Goal: Communication & Community: Share content

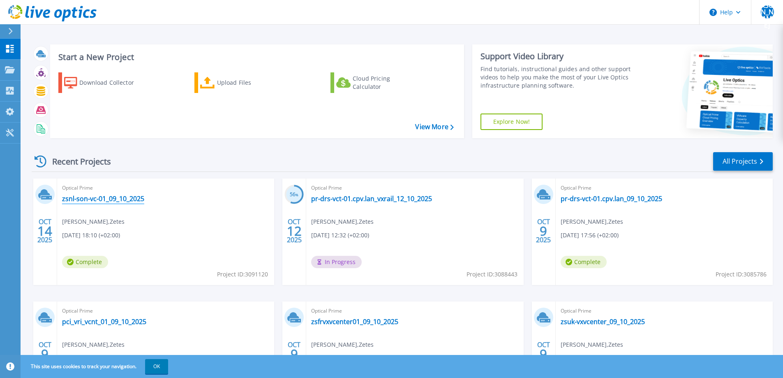
click at [123, 199] on link "zsnl-son-vc-01_09_10_2025" at bounding box center [103, 199] width 82 height 8
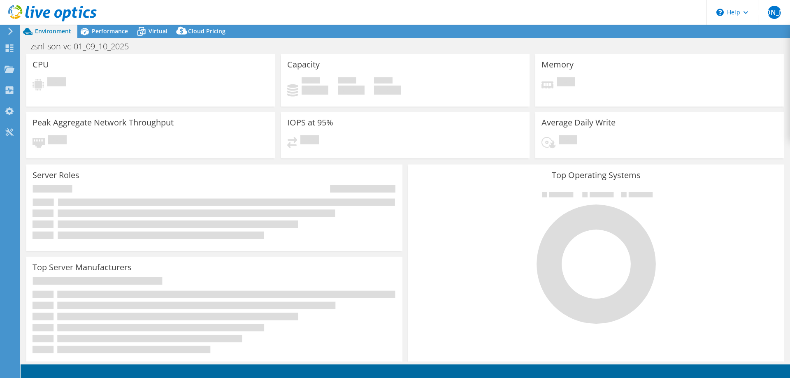
select select "USD"
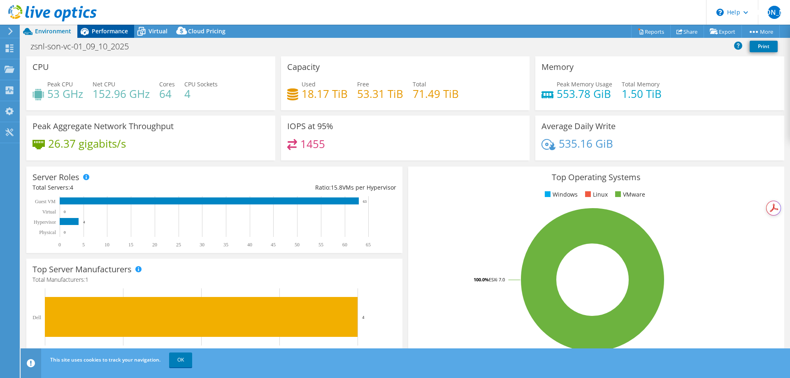
click at [112, 32] on span "Performance" at bounding box center [110, 31] width 36 height 8
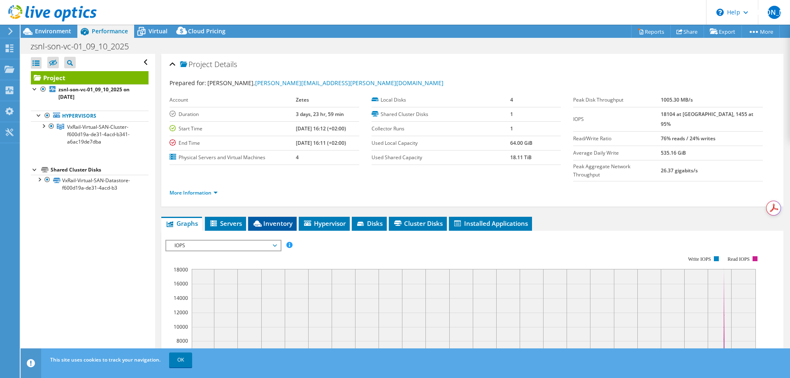
click at [280, 217] on li "Inventory" at bounding box center [272, 224] width 49 height 14
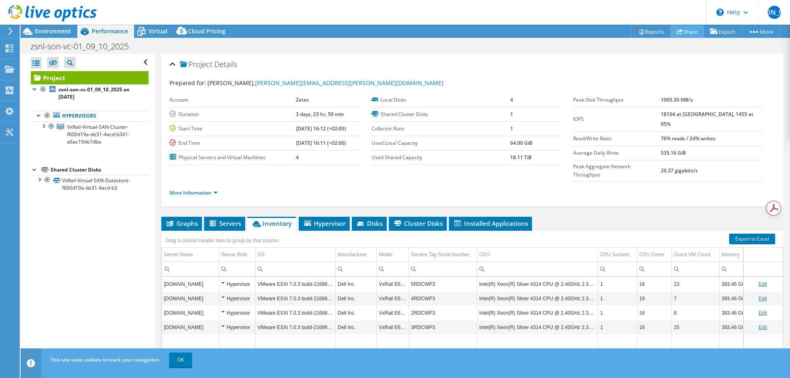
click at [686, 32] on link "Share" at bounding box center [687, 31] width 34 height 13
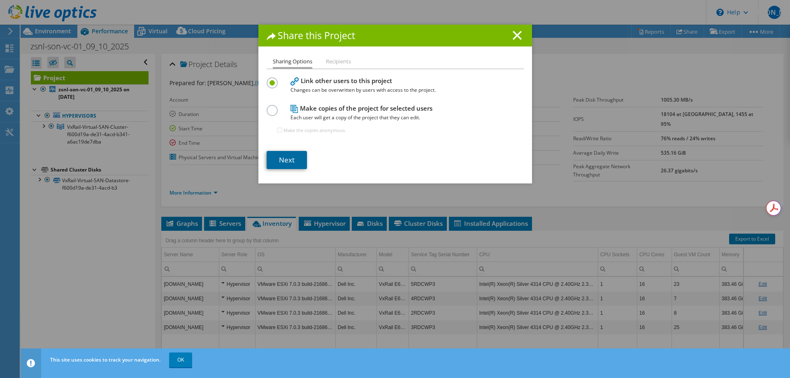
click at [287, 158] on link "Next" at bounding box center [287, 160] width 40 height 18
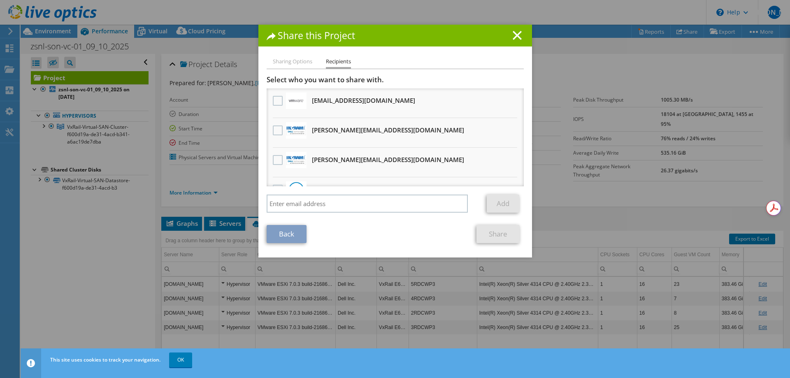
scroll to position [21, 0]
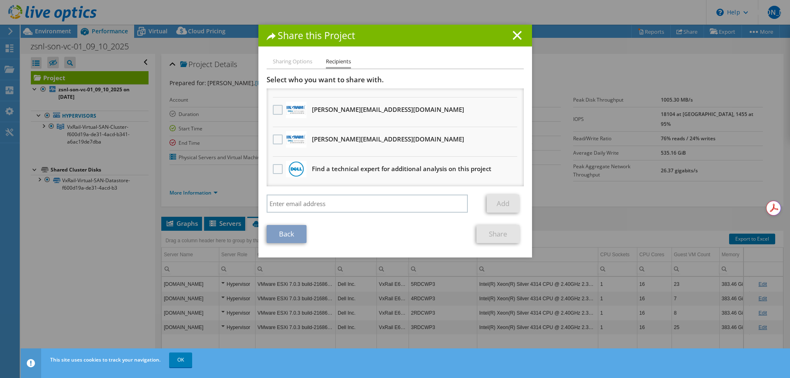
click at [273, 110] on label at bounding box center [279, 110] width 12 height 10
click at [0, 0] on input "checkbox" at bounding box center [0, 0] width 0 height 0
click at [504, 236] on link "Share" at bounding box center [497, 234] width 43 height 18
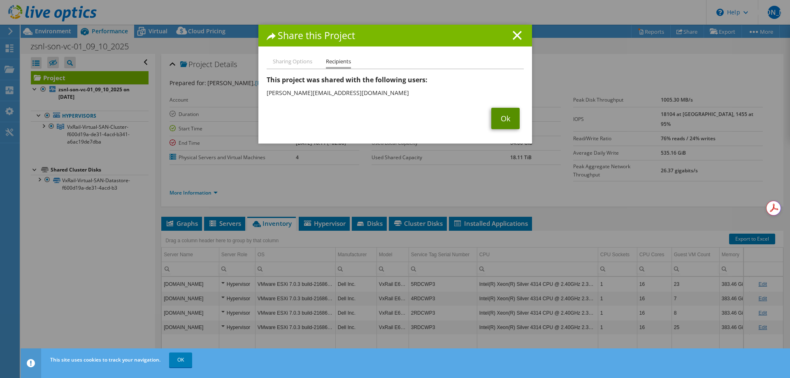
click at [496, 118] on link "Ok" at bounding box center [505, 118] width 28 height 21
